Goal: Task Accomplishment & Management: Use online tool/utility

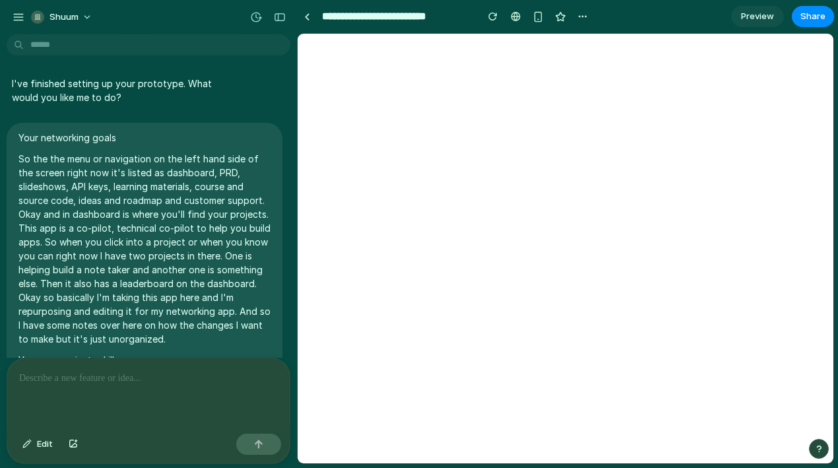
scroll to position [4046, 0]
